Goal: Information Seeking & Learning: Learn about a topic

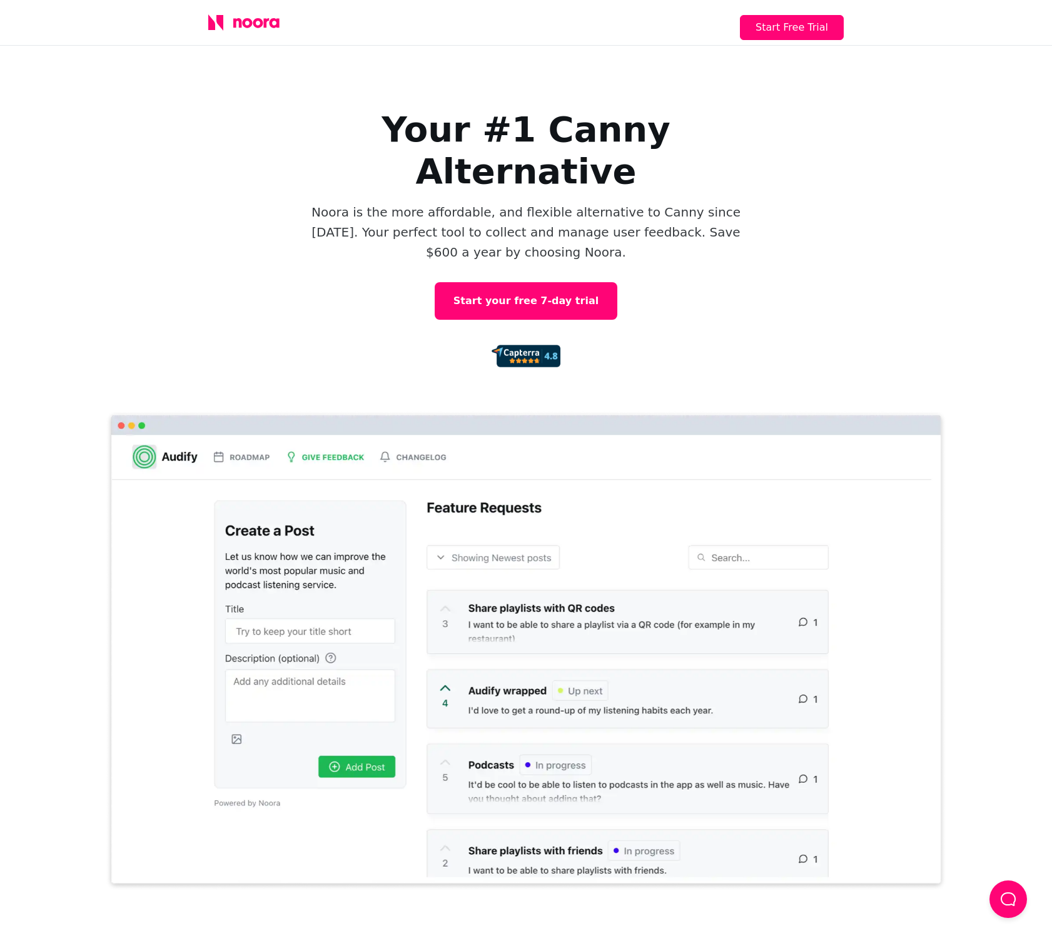
click at [268, 19] on icon at bounding box center [266, 22] width 6 height 9
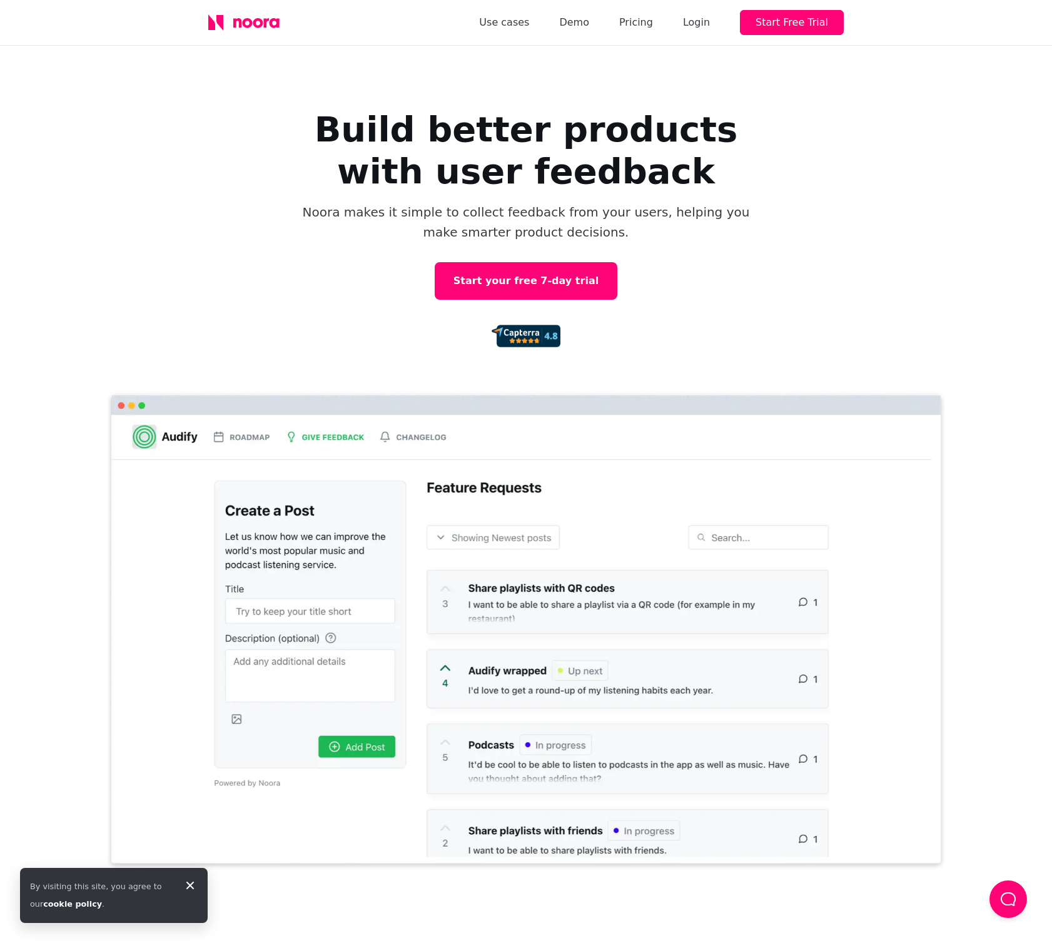
click at [676, 26] on div "Use cases Demo Pricing Login Start Free Trial" at bounding box center [661, 22] width 365 height 25
click at [651, 25] on link "Pricing" at bounding box center [636, 23] width 34 height 18
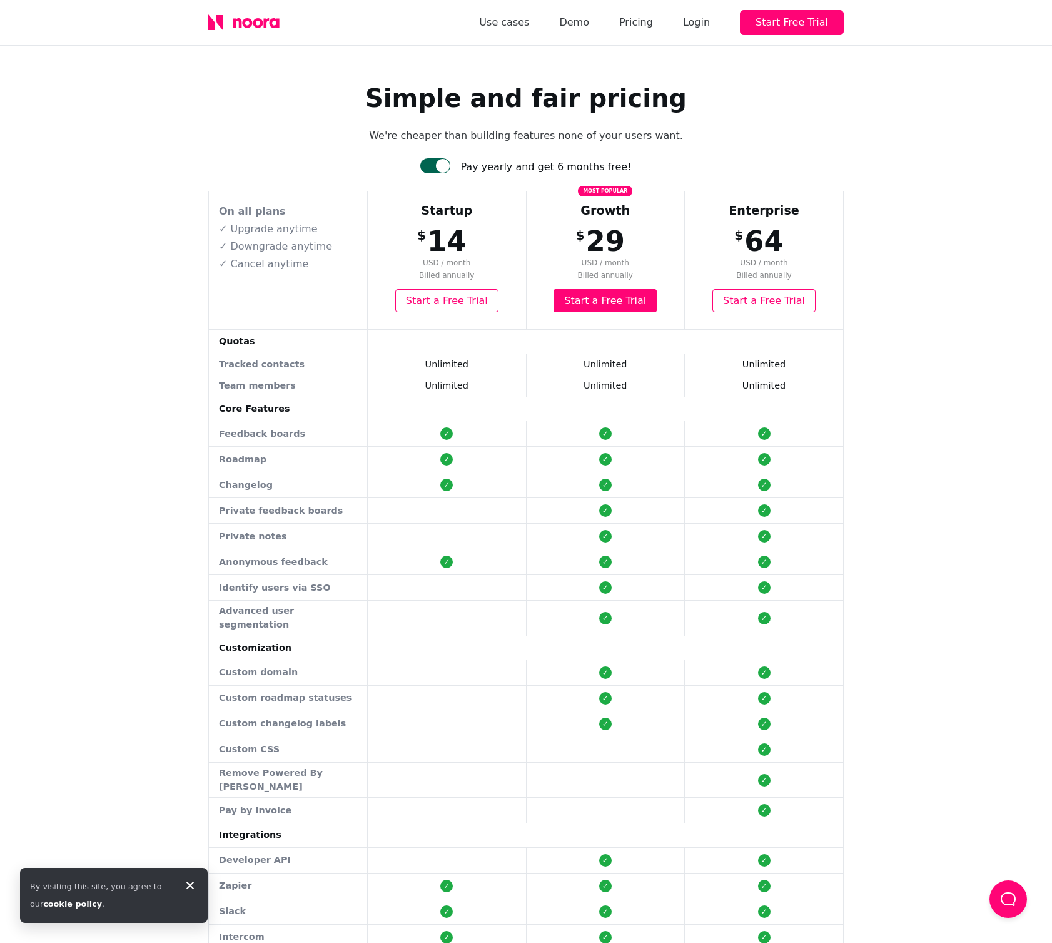
click at [517, 171] on div "Pay yearly and get 6 months free!" at bounding box center [545, 167] width 171 height 18
click at [447, 168] on div at bounding box center [443, 166] width 14 height 14
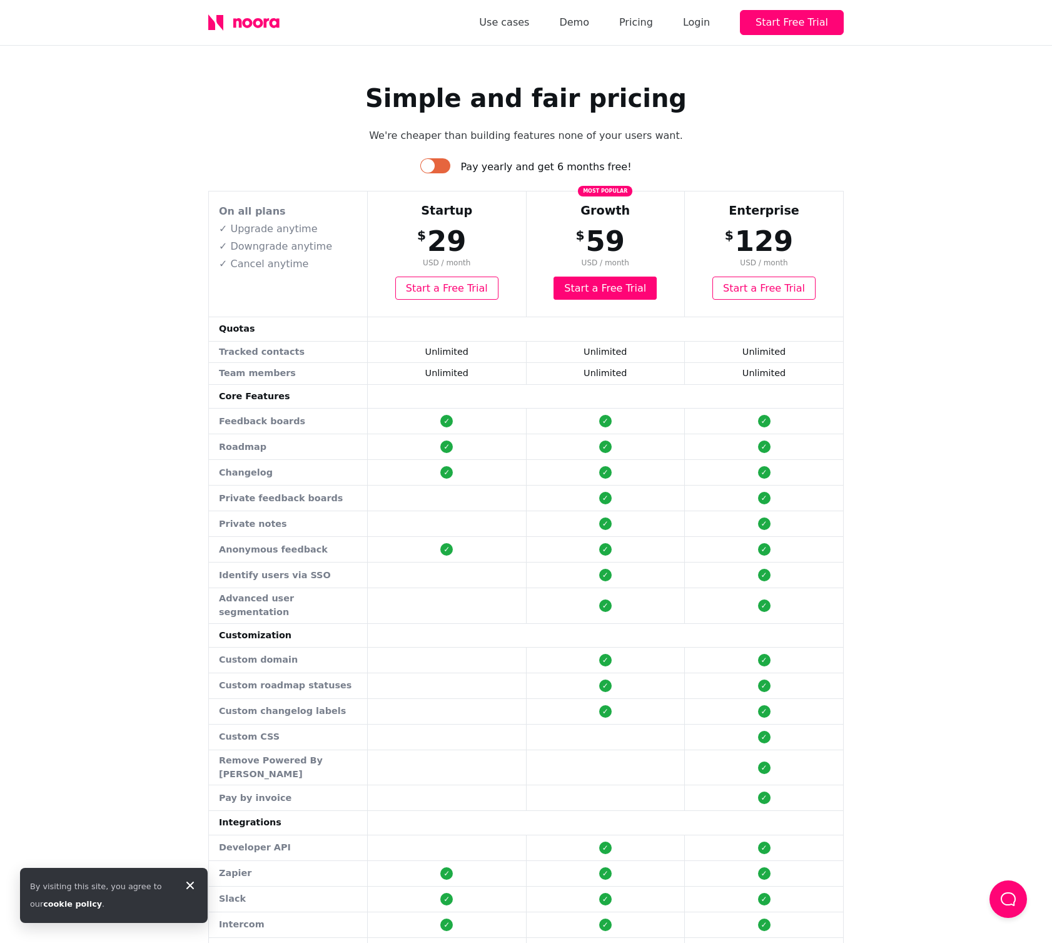
click at [435, 164] on div at bounding box center [428, 166] width 14 height 14
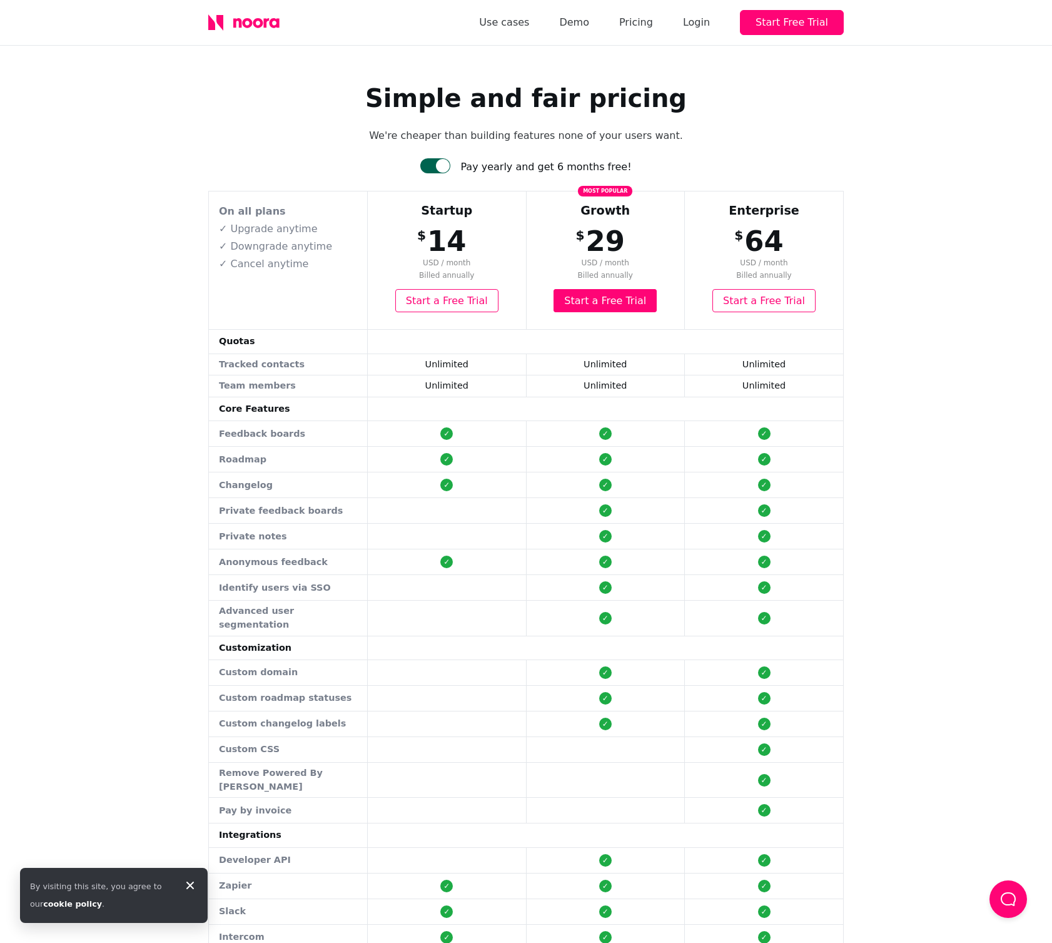
click at [115, 28] on div "Use cases Demo Pricing Login Start Free Trial" at bounding box center [526, 23] width 1052 height 46
